Goal: Check status

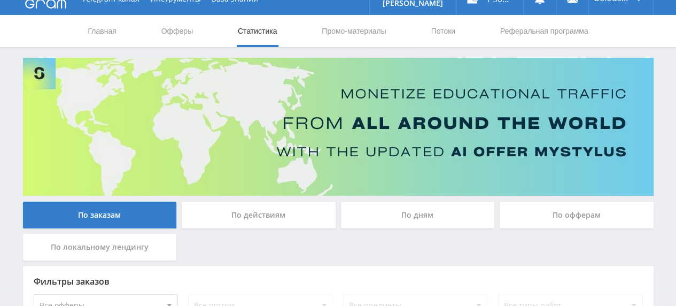
scroll to position [5, 0]
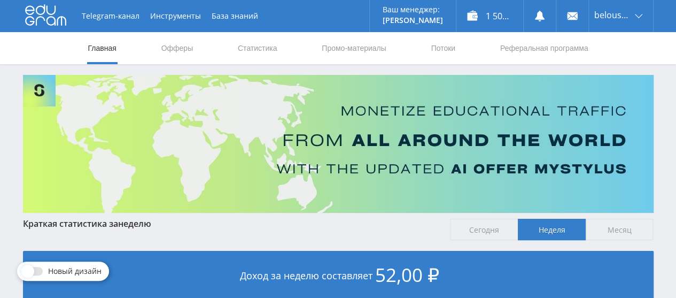
click at [261, 51] on link "Статистика" at bounding box center [258, 48] width 42 height 32
click at [261, 49] on link "Статистика" at bounding box center [258, 48] width 42 height 32
